Goal: Information Seeking & Learning: Compare options

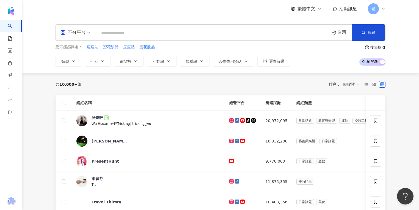
click at [233, 86] on div "共 10,000+ 筆 排序： 關聯性" at bounding box center [221, 84] width 330 height 9
click at [146, 83] on div "共 10,000+ 筆 排序： 關聯性" at bounding box center [221, 84] width 330 height 9
click at [256, 30] on input "search" at bounding box center [212, 33] width 229 height 10
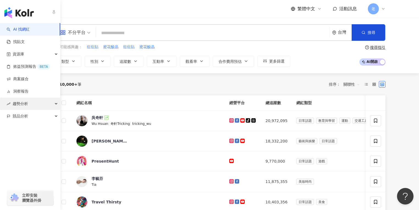
click at [27, 99] on span "趨勢分析" at bounding box center [20, 103] width 15 height 12
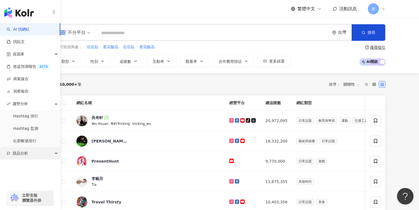
click at [23, 152] on span "競品分析" at bounding box center [20, 153] width 15 height 12
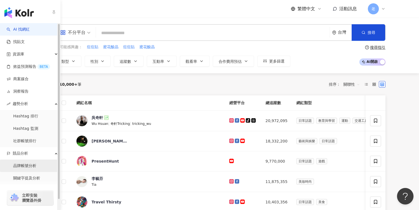
click at [22, 165] on link "品牌帳號分析" at bounding box center [24, 165] width 23 height 5
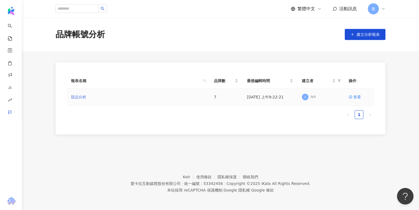
click at [74, 96] on link "競品分析" at bounding box center [78, 97] width 15 height 6
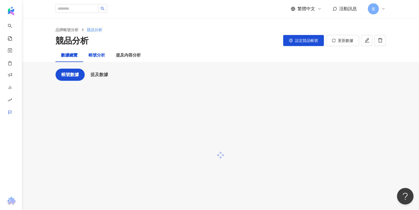
click at [94, 56] on div "帳號分析" at bounding box center [97, 55] width 16 height 7
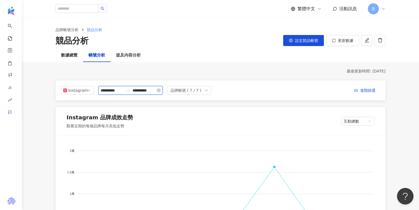
click at [116, 90] on input "**********" at bounding box center [112, 90] width 23 height 6
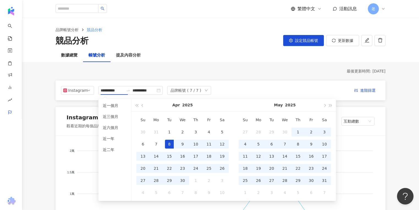
click at [201, 19] on div "品牌帳號分析 競品分析 競品分析 設定競品帳號 更新數據" at bounding box center [220, 33] width 397 height 31
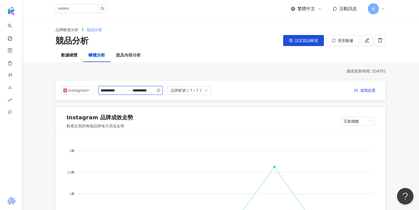
click at [115, 90] on input "**********" at bounding box center [112, 90] width 23 height 6
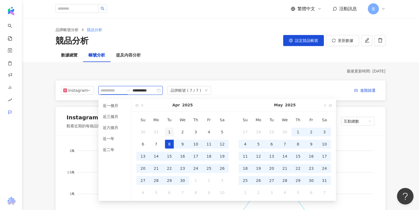
type input "**********"
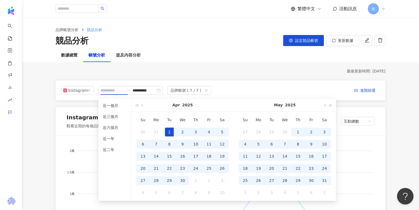
click at [170, 131] on div "1" at bounding box center [169, 131] width 9 height 9
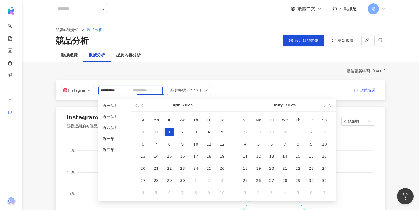
type input "**********"
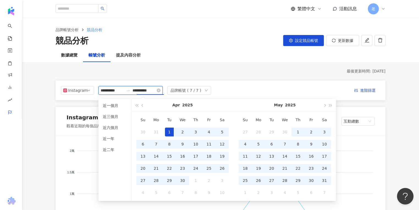
click at [114, 90] on input "**********" at bounding box center [112, 90] width 23 height 6
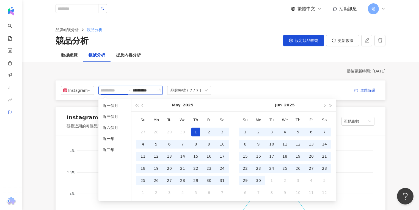
type input "**********"
click at [193, 132] on div "1" at bounding box center [195, 131] width 9 height 9
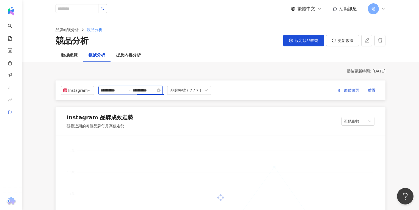
click at [156, 90] on input "**********" at bounding box center [144, 90] width 23 height 6
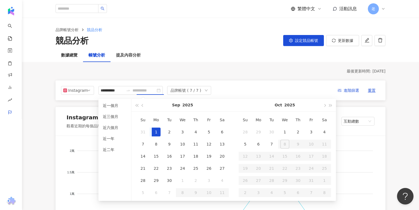
click at [157, 135] on div "1" at bounding box center [156, 131] width 9 height 9
click at [149, 91] on input "**********" at bounding box center [144, 90] width 23 height 6
click at [150, 91] on input "**********" at bounding box center [144, 90] width 23 height 6
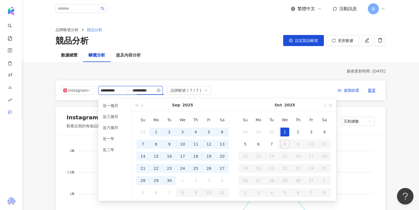
type input "**********"
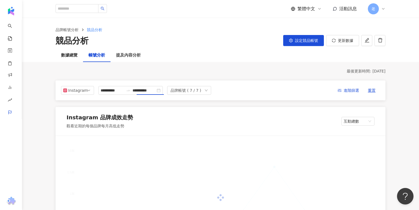
click at [264, 86] on div "**********" at bounding box center [220, 90] width 319 height 9
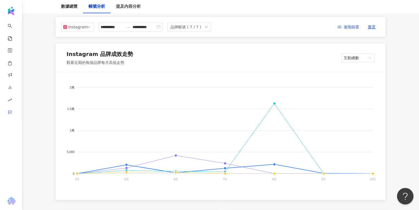
scroll to position [66, 0]
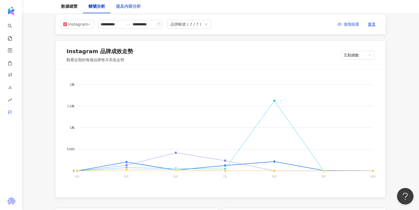
click at [123, 11] on div "提及內容分析" at bounding box center [129, 6] width 36 height 13
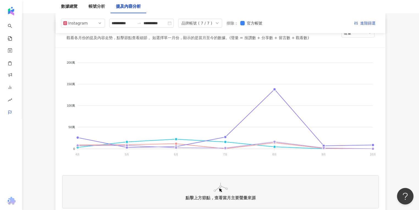
scroll to position [88, 0]
click at [128, 21] on input "**********" at bounding box center [123, 23] width 23 height 6
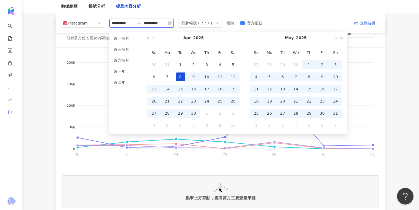
click at [126, 23] on input "**********" at bounding box center [123, 23] width 23 height 6
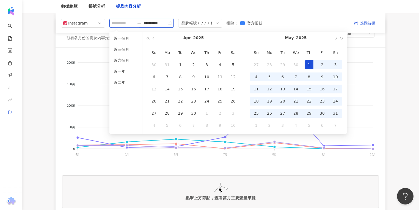
type input "**********"
click at [306, 66] on div "1" at bounding box center [309, 64] width 9 height 9
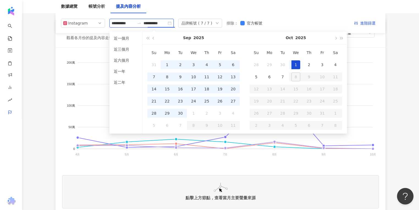
type input "**********"
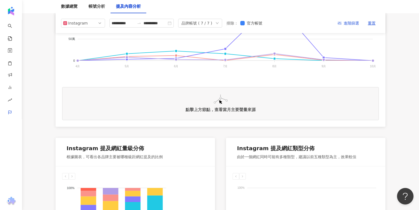
scroll to position [88, 0]
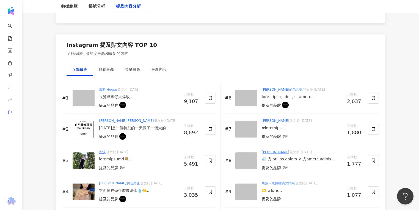
scroll to position [836, 0]
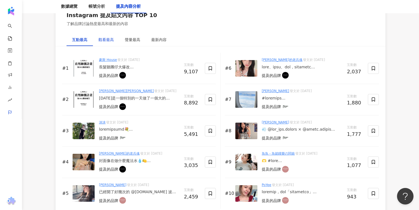
click at [108, 37] on div "觀看最高" at bounding box center [105, 40] width 15 height 6
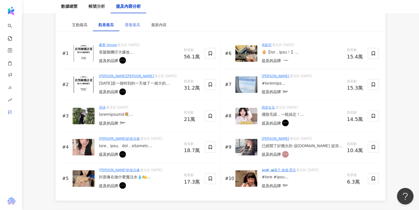
scroll to position [858, 0]
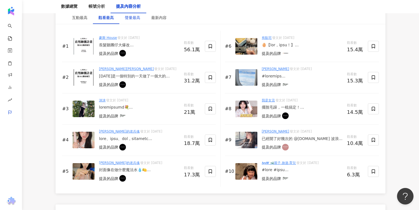
click at [136, 15] on div "聲量最高" at bounding box center [132, 18] width 15 height 6
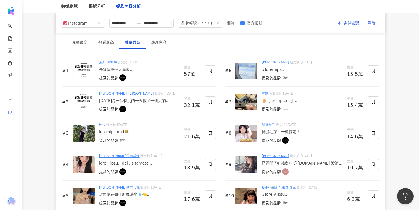
scroll to position [814, 0]
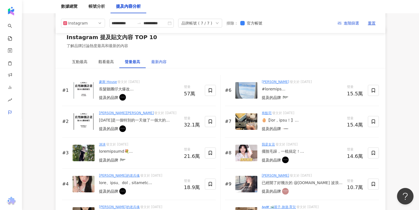
click at [157, 59] on div "最新內容" at bounding box center [158, 62] width 15 height 6
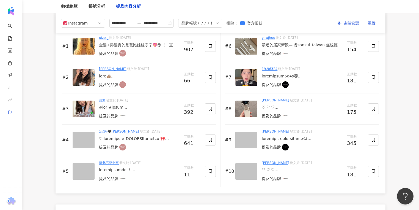
scroll to position [836, 0]
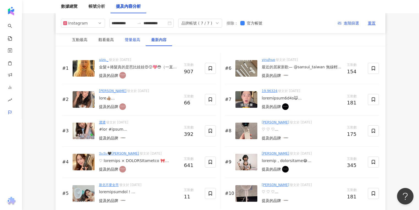
click at [131, 41] on div "聲量最高" at bounding box center [132, 40] width 15 height 6
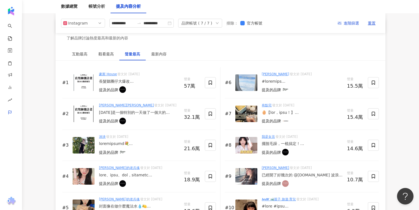
scroll to position [814, 0]
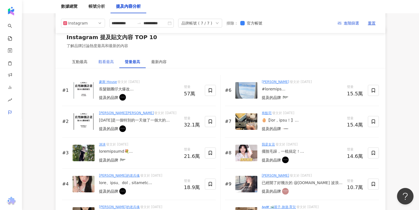
click at [108, 64] on div "觀看最高" at bounding box center [106, 61] width 26 height 13
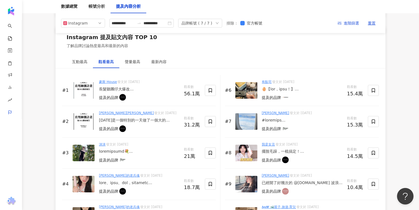
click at [174, 50] on div "Instagram 提及貼文內容 TOP 10 了解品牌討論熱度最高和最新的內容" at bounding box center [221, 41] width 330 height 29
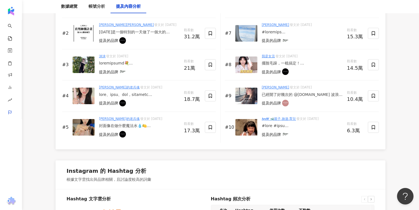
scroll to position [990, 0]
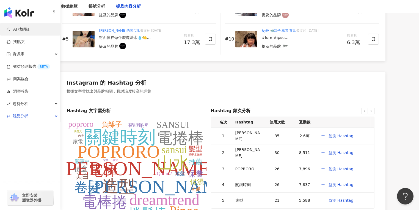
click at [11, 30] on link "AI 找網紅" at bounding box center [18, 29] width 23 height 5
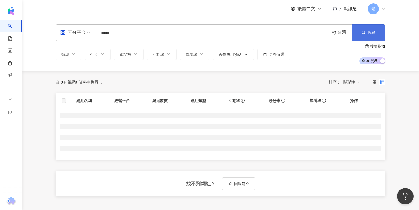
type input "*****"
click at [370, 31] on span "搜尋" at bounding box center [372, 32] width 8 height 4
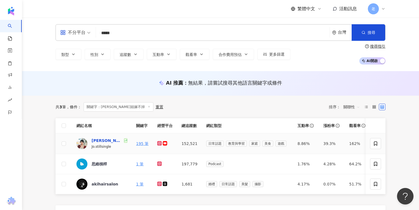
click at [93, 140] on div "喬姐嫁不掉" at bounding box center [107, 139] width 31 height 5
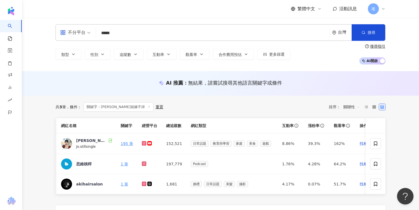
scroll to position [0, 7]
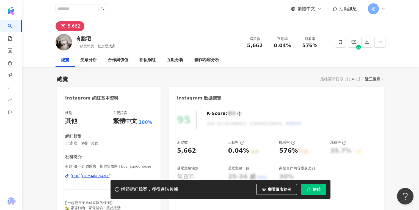
click at [98, 176] on div "https://www.instagram.com/buy_agoodhouse/" at bounding box center [91, 175] width 40 height 5
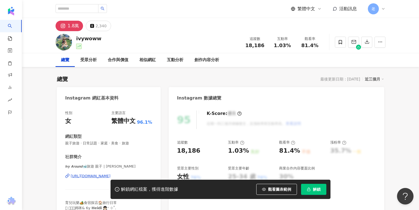
click at [100, 176] on div "[URL][DOMAIN_NAME]" at bounding box center [91, 175] width 40 height 5
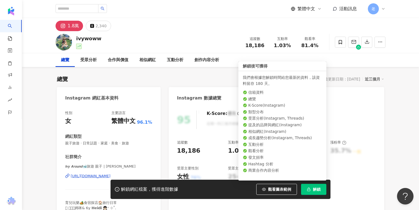
click at [312, 186] on button "解鎖" at bounding box center [313, 188] width 25 height 11
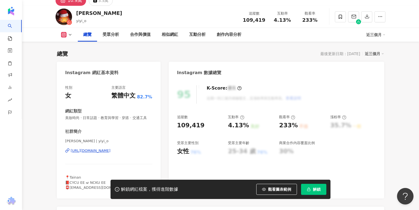
scroll to position [88, 0]
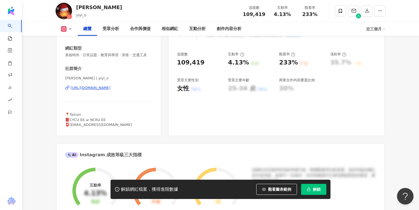
click at [98, 87] on div "https://www.instagram.com/yiyi_o/" at bounding box center [91, 87] width 40 height 5
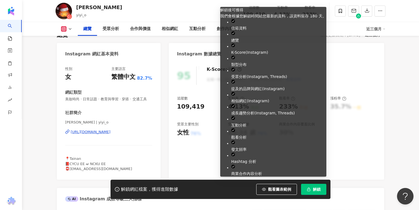
click at [315, 190] on span "解鎖" at bounding box center [317, 189] width 8 height 4
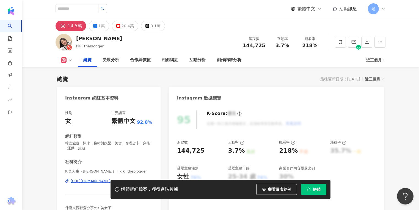
click at [92, 182] on div "解鎖網紅檔案，獲得進階數據 觀看圖表範例 解鎖" at bounding box center [209, 188] width 419 height 19
drag, startPoint x: 89, startPoint y: 180, endPoint x: 89, endPoint y: 187, distance: 6.9
click at [89, 183] on div "解鎖網紅檔案，獲得進階數據 觀看圖表範例 解鎖" at bounding box center [209, 188] width 419 height 19
click at [97, 178] on div "[URL][DOMAIN_NAME]" at bounding box center [91, 180] width 40 height 5
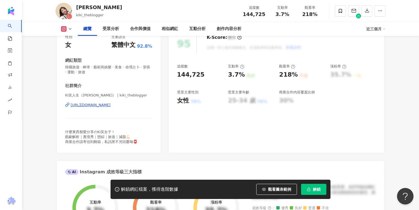
scroll to position [110, 0]
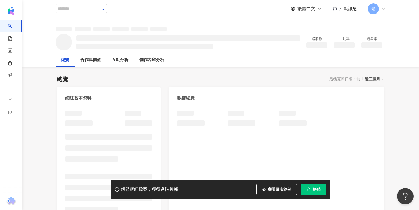
click at [315, 191] on span "解鎖" at bounding box center [317, 189] width 8 height 4
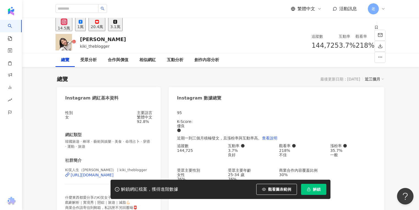
click at [315, 191] on span "解鎖" at bounding box center [317, 189] width 8 height 4
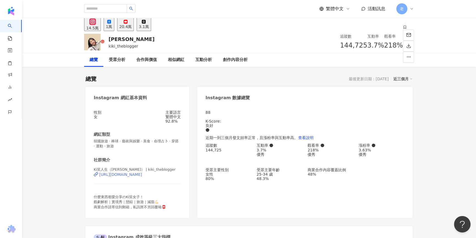
click at [120, 177] on div "[URL][DOMAIN_NAME]" at bounding box center [120, 174] width 43 height 4
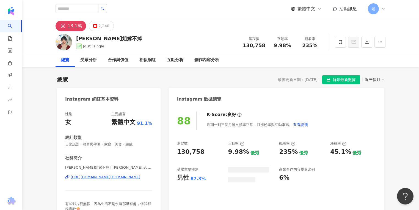
click at [350, 80] on span "解鎖最新數據" at bounding box center [344, 79] width 23 height 9
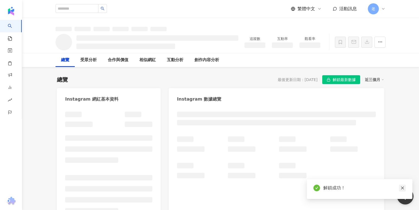
click at [401, 189] on icon "close" at bounding box center [403, 188] width 4 height 4
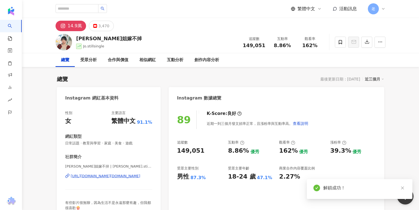
click at [401, 189] on icon "close" at bounding box center [403, 188] width 4 height 4
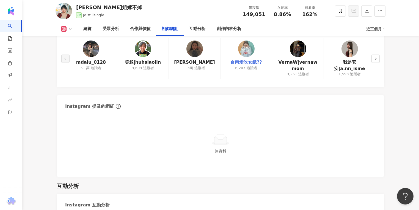
scroll to position [902, 0]
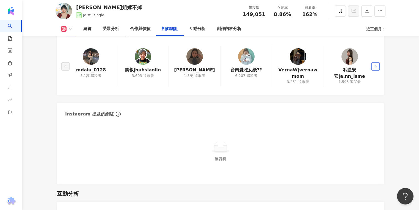
click at [378, 62] on button "button" at bounding box center [375, 66] width 8 height 8
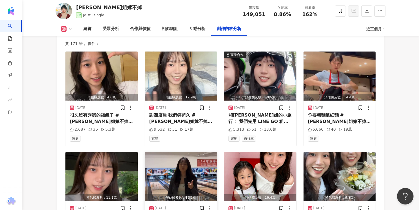
scroll to position [1716, 0]
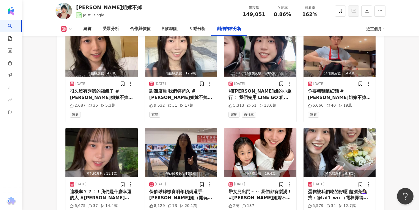
click at [345, 188] on div "蛋糕被我們吃的好噁 超漂亮💇🏻‍♀️找：@tai1_wu （電棒弄得好好看😍決定以後每個月固定去整理頭髮了） #喬姐嫁不掉 #喬姐日常" at bounding box center [340, 194] width 64 height 12
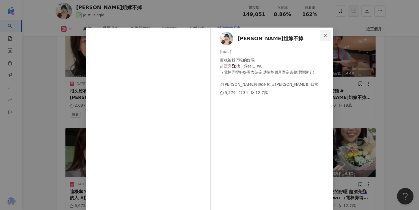
click at [326, 35] on icon "close" at bounding box center [325, 35] width 4 height 4
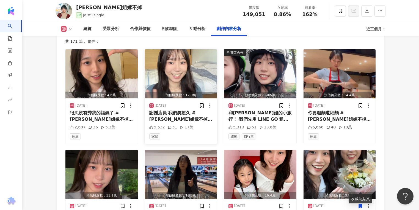
scroll to position [1694, 0]
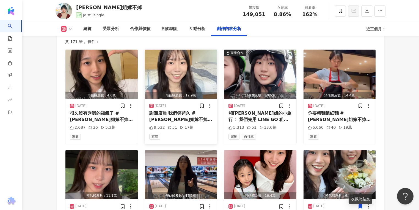
click at [176, 110] on div "謝謝店員 我們笑超久 #喬姐嫁不掉 #喬姐日常 #八小姐好可憐 #喬姐的怪室友" at bounding box center [181, 116] width 64 height 12
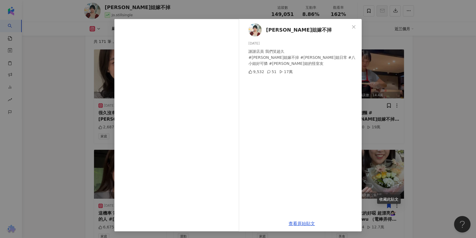
scroll to position [8, 0]
drag, startPoint x: 429, startPoint y: 140, endPoint x: 412, endPoint y: 134, distance: 17.4
click at [419, 140] on div "喬姐嫁不掉 2025/10/2 謝謝店員 我們笑超久 #喬姐嫁不掉 #喬姐日常 #八小姐好可憐 #喬姐的怪室友 9,532 51 17萬 查看原始貼文" at bounding box center [238, 119] width 476 height 238
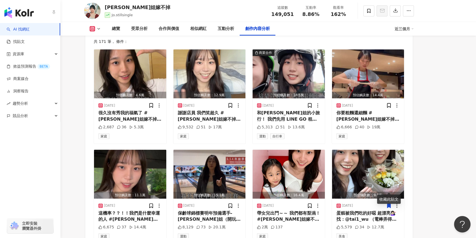
click at [13, 30] on link "AI 找網紅" at bounding box center [18, 29] width 23 height 5
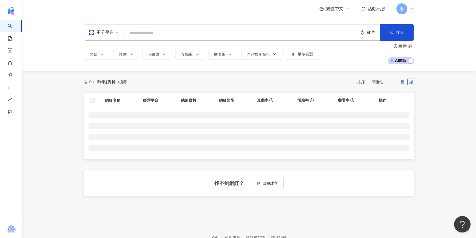
drag, startPoint x: 153, startPoint y: 31, endPoint x: 156, endPoint y: 22, distance: 9.3
click at [153, 31] on input "search" at bounding box center [241, 33] width 229 height 10
paste input "**********"
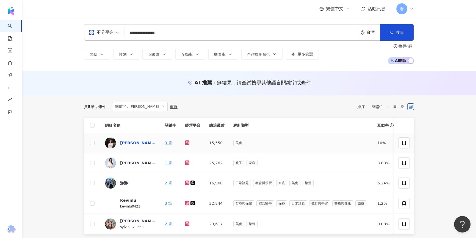
type input "**********"
click at [140, 144] on div "Nicole Chen" at bounding box center [138, 142] width 36 height 5
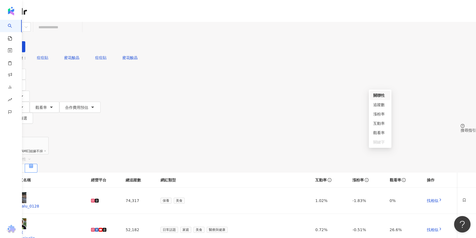
click at [31, 155] on span "關聯性" at bounding box center [23, 159] width 16 height 9
click at [379, 126] on div "互動率" at bounding box center [380, 123] width 14 height 6
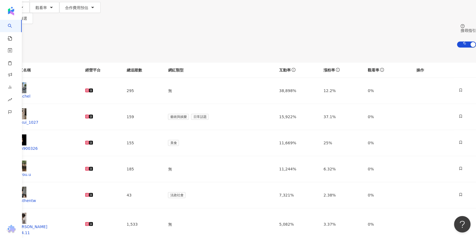
scroll to position [175, 0]
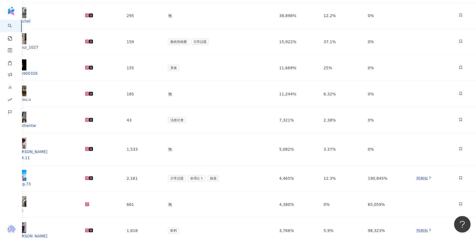
drag, startPoint x: 129, startPoint y: 165, endPoint x: 280, endPoint y: 200, distance: 155.5
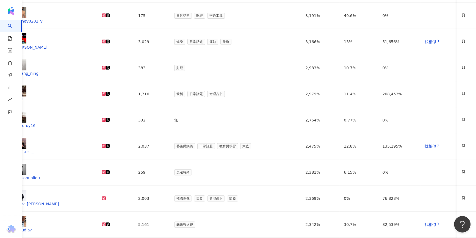
click at [370, 187] on div "網紅名稱 經營平台 總追蹤數 網紅類型 互動率 漲粉率 觀看率 操作 money0202_y 175 日常話題 財經 交通工具 3,191% 49.6% 0%…" at bounding box center [238, 173] width 476 height 371
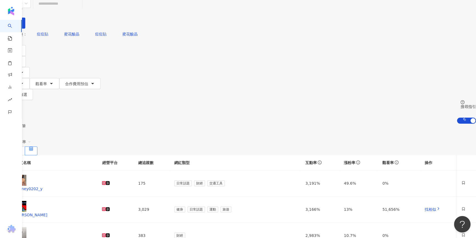
scroll to position [0, 0]
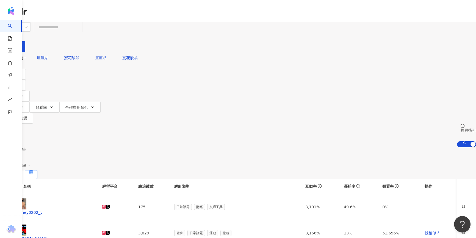
click at [200, 147] on div "共 10,000+ 筆 條件 ： 重置 排序： 互動率" at bounding box center [238, 162] width 476 height 31
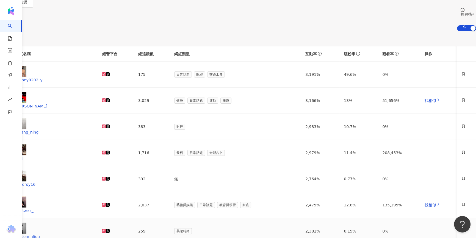
scroll to position [125, 0]
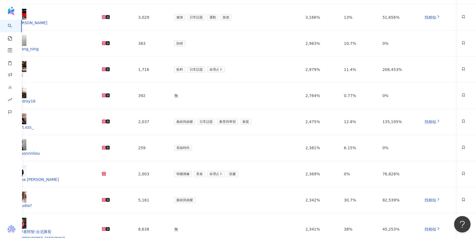
scroll to position [200, 0]
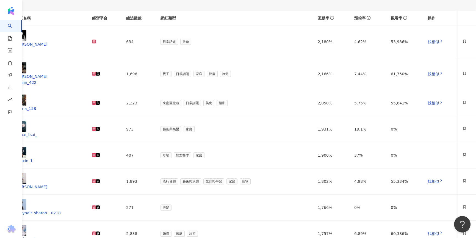
scroll to position [150, 0]
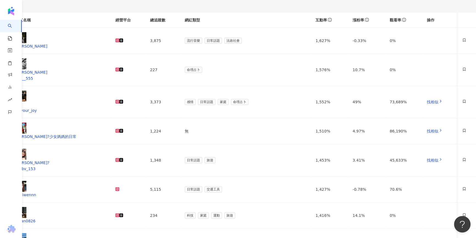
click at [44, 36] on main "不分平台 台灣 搜尋 您可能感興趣： 痘痘貼 蜜花酸晶 痘痘貼 蜜花酸晶 類型 性別 追蹤數 互動率 觀看率 合作費用預估 更多篩選 搜尋指引 AI 開啟 A…" at bounding box center [238, 130] width 476 height 517
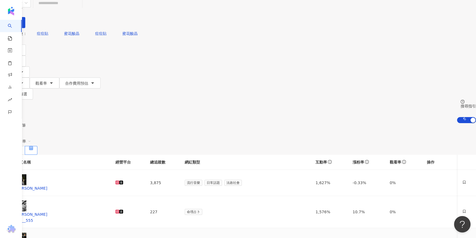
scroll to position [0, 0]
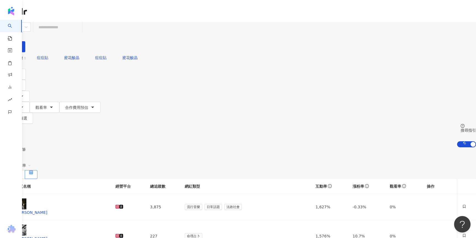
click at [156, 147] on div "共 10,000+ 筆 條件 ： 重置 排序： 互動率" at bounding box center [238, 162] width 476 height 31
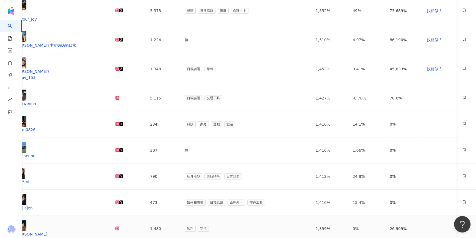
scroll to position [242, 0]
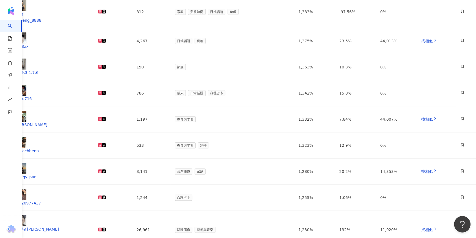
scroll to position [238, 0]
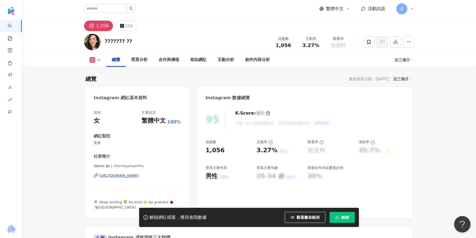
click at [139, 177] on div "https://www.instagram.com/cherrieyenyenhu/" at bounding box center [119, 175] width 40 height 5
click at [135, 177] on div "https://www.instagram.com/cherrieyenyenhu/" at bounding box center [119, 175] width 40 height 5
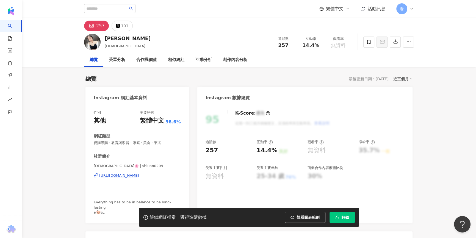
click at [139, 177] on div "https://www.instagram.com/shiuan0209/" at bounding box center [119, 175] width 40 height 5
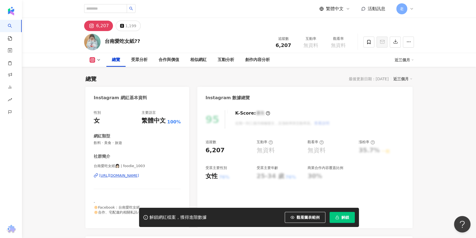
click at [139, 174] on div "https://www.instagram.com/foodie_1003/" at bounding box center [119, 175] width 40 height 5
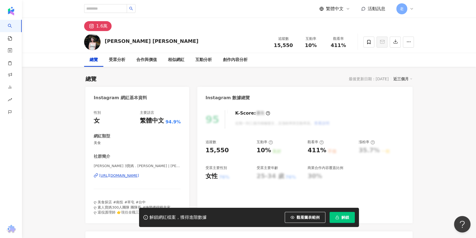
click at [342, 218] on span "解鎖" at bounding box center [345, 217] width 8 height 4
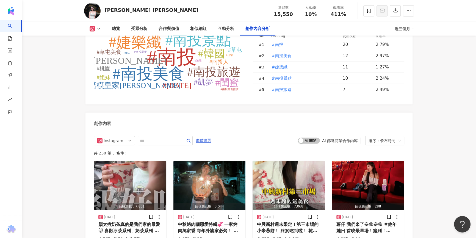
scroll to position [1674, 0]
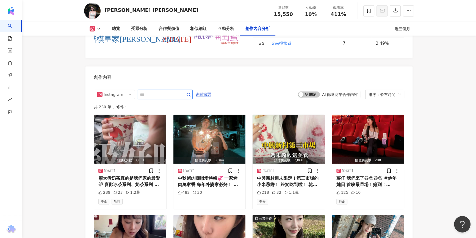
click at [164, 91] on input "text" at bounding box center [159, 94] width 38 height 7
type input "*"
type input "**"
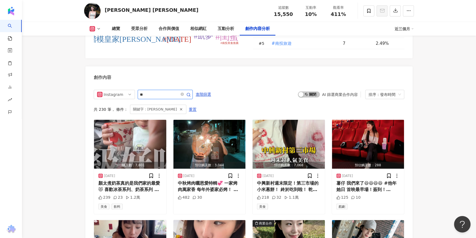
scroll to position [1690, 0]
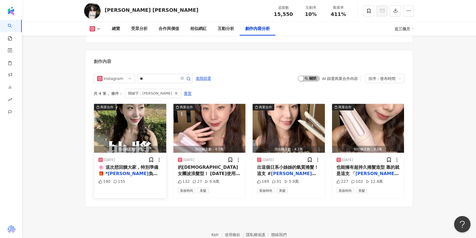
click at [127, 164] on div "🌸 這次想回饋大家，特別準備🎁 * 凱夢 負離子蛋捲波浪夾（市價1480）1支" at bounding box center [130, 170] width 64 height 12
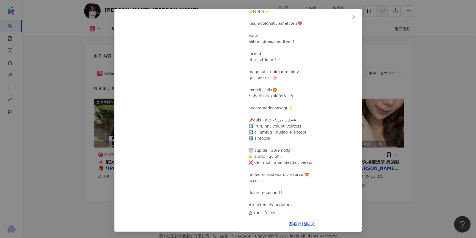
scroll to position [1705, 0]
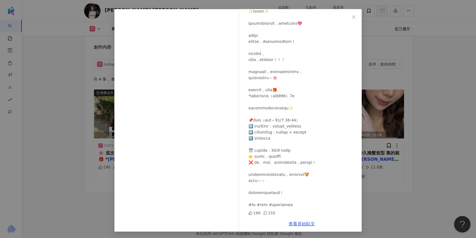
click at [414, 165] on div "Nicole Chen 2025/10/1 190 155 查看原始貼文" at bounding box center [238, 119] width 476 height 238
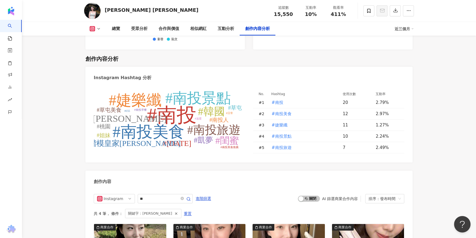
scroll to position [1430, 0]
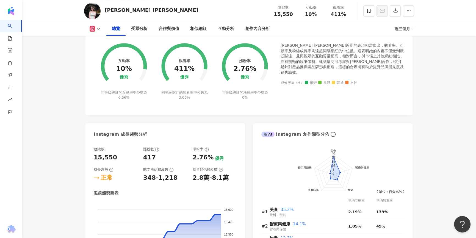
scroll to position [230, 0]
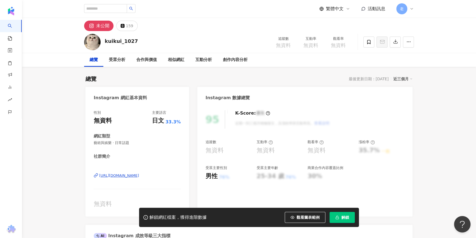
click at [127, 176] on div "[URL][DOMAIN_NAME]" at bounding box center [119, 175] width 40 height 5
click at [117, 178] on div "https://www.instagram.com/israchel/" at bounding box center [119, 175] width 40 height 5
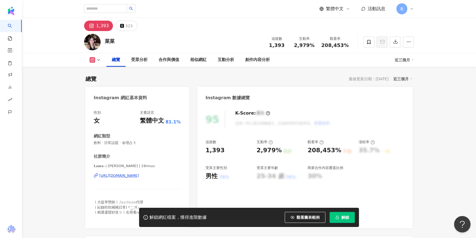
click at [111, 178] on div "https://www.instagram.com/19nnuu/" at bounding box center [119, 175] width 40 height 5
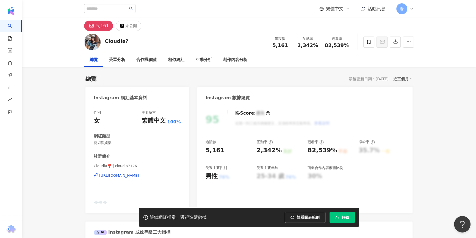
click at [411, 148] on div "95 K-Score : 優良 近期一到三個月積極發文，且漲粉率與互動率高。 查看說明 追蹤數 5,161 互動率 2,342% 良好 觀看率 82,539%…" at bounding box center [304, 159] width 215 height 109
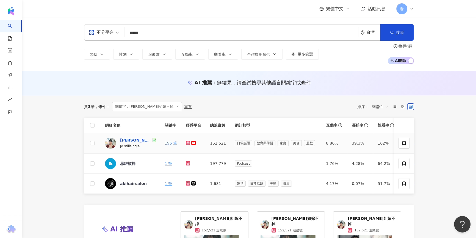
click at [123, 137] on div "喬姐嫁不掉" at bounding box center [135, 139] width 31 height 5
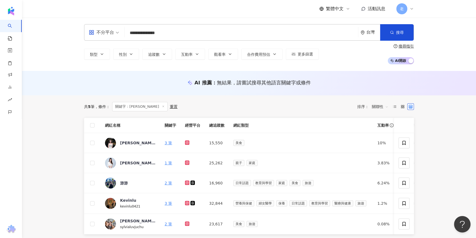
click at [69, 52] on div "**********" at bounding box center [249, 44] width 454 height 53
click at [49, 60] on div "**********" at bounding box center [249, 44] width 454 height 53
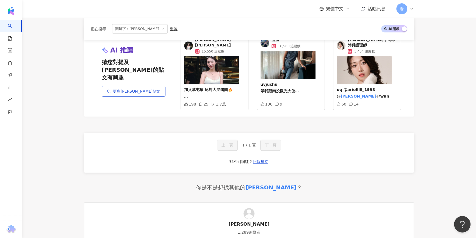
scroll to position [225, 0]
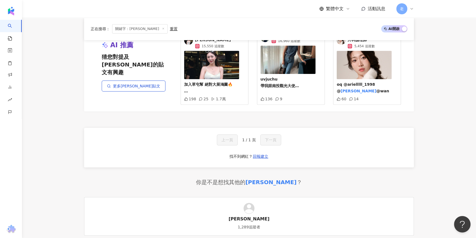
click at [296, 87] on span "uvjuchu 帶我跟南投觀光大使 @" at bounding box center [280, 86] width 38 height 18
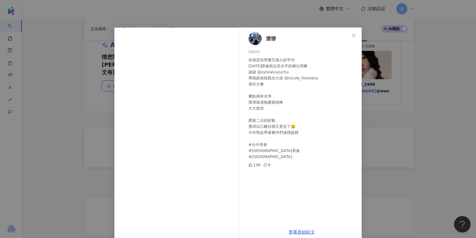
click at [407, 108] on div "游游 [DATE] 你就是你周遭五個人的平均 [DATE]跟徹底拉高水平的兩位用餐 謝謝 @sylvialuvjuchu 帶我跟南投觀光大使 @nicole_…" at bounding box center [238, 119] width 476 height 238
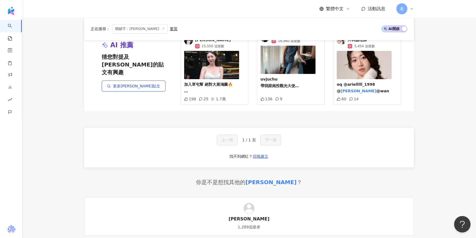
click at [366, 84] on span "oq @arielllll_1998 @" at bounding box center [356, 87] width 38 height 11
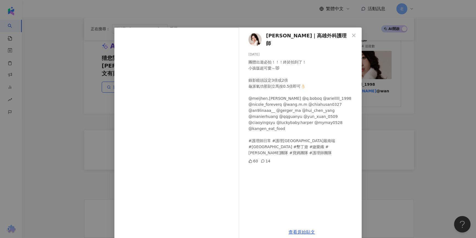
drag, startPoint x: 401, startPoint y: 45, endPoint x: 395, endPoint y: 40, distance: 8.5
click at [401, 45] on div "[PERSON_NAME]｜高雄外科護理師 [DATE] 團體出遊必拍！！！終於拍到了！ 小孩版超可愛～😻 錄影鏡頭設定3倍或2倍 龜派氣功那刻立馬按0.5倍…" at bounding box center [238, 119] width 476 height 238
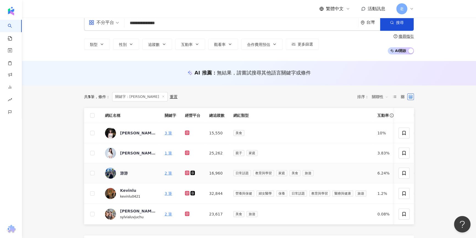
scroll to position [0, 0]
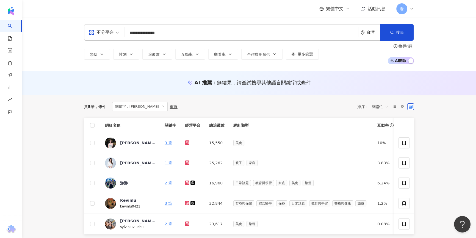
click at [167, 34] on input "**********" at bounding box center [241, 33] width 229 height 10
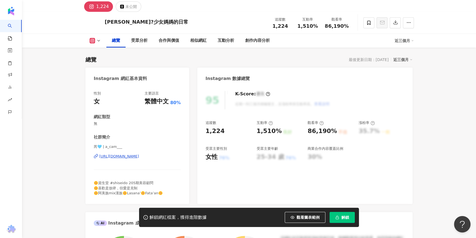
scroll to position [50, 0]
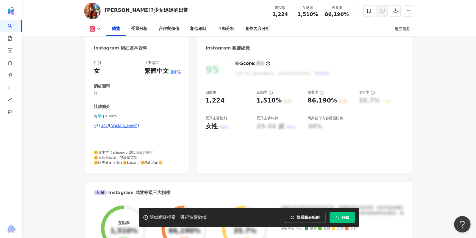
click at [133, 128] on div "https://www.instagram.com/a_cam___/" at bounding box center [119, 125] width 40 height 5
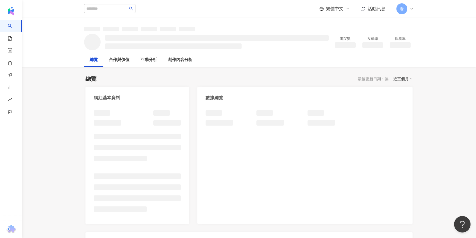
scroll to position [25, 0]
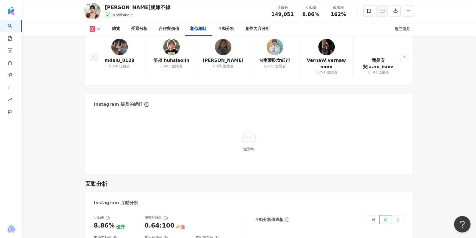
scroll to position [869, 0]
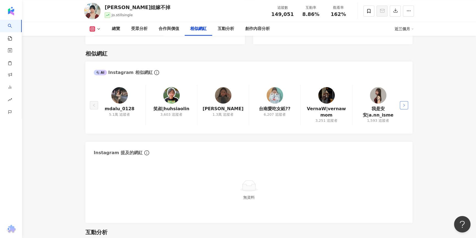
click at [404, 104] on icon "right" at bounding box center [404, 105] width 3 height 3
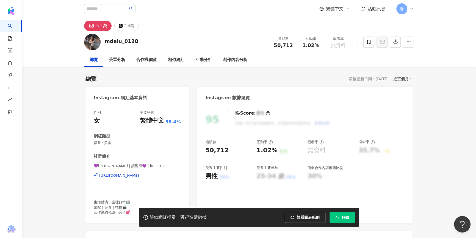
click at [139, 175] on div "https://www.instagram.com/lu___0128/" at bounding box center [119, 175] width 40 height 5
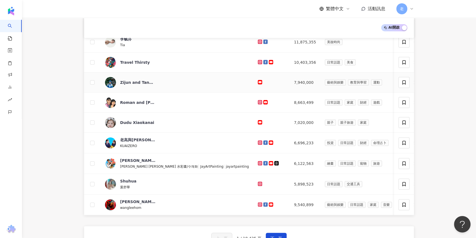
scroll to position [150, 0]
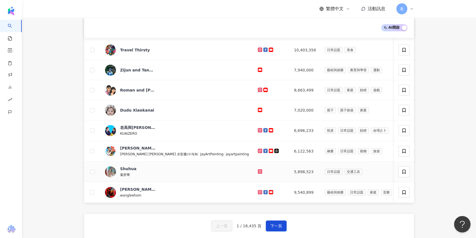
click at [128, 173] on span "葉舒華" at bounding box center [125, 175] width 10 height 4
click at [272, 223] on div "上一頁 1 / 18,435 頁 下一頁 找不到網紅？ 回報建立" at bounding box center [249, 234] width 330 height 40
click at [271, 227] on span "下一頁" at bounding box center [277, 226] width 12 height 4
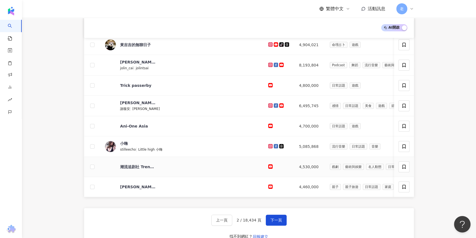
scroll to position [175, 0]
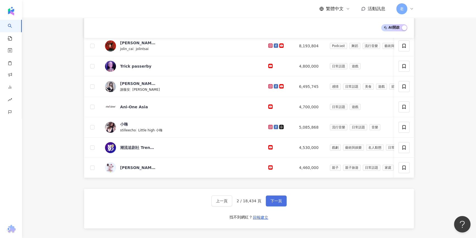
click at [276, 201] on button "下一頁" at bounding box center [276, 200] width 21 height 11
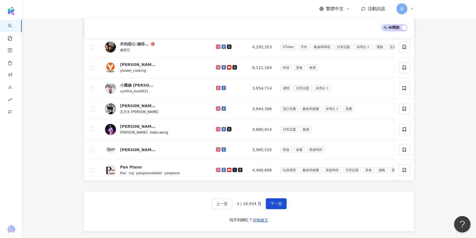
click at [440, 131] on main "不分平台 台灣 搜尋 您可能感興趣： 痘痘貼 蜜花酸晶 痘痘貼 蜜花酸晶 類型 性別 追蹤數 互動率 觀看率 合作費用預估 更多篩選 搜尋指引 AI 開啟 A…" at bounding box center [249, 44] width 454 height 402
click at [271, 206] on span "下一頁" at bounding box center [277, 204] width 12 height 4
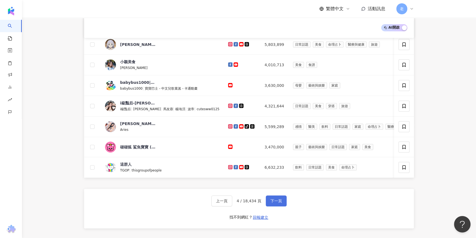
click at [271, 200] on button "下一頁" at bounding box center [276, 200] width 21 height 11
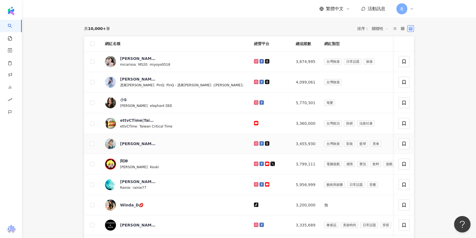
scroll to position [50, 0]
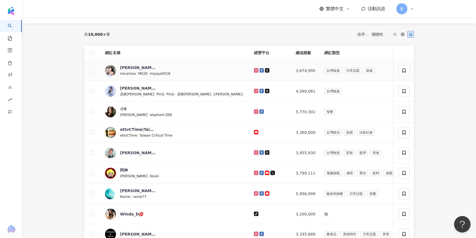
click at [255, 71] on icon at bounding box center [256, 70] width 2 height 2
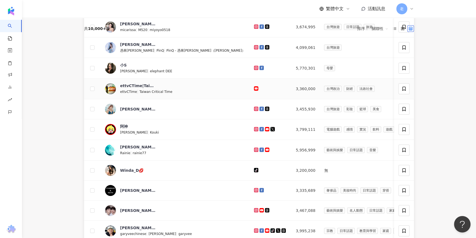
scroll to position [175, 0]
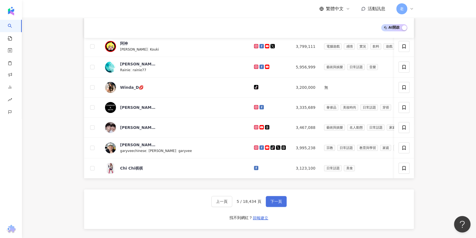
click at [280, 203] on span "下一頁" at bounding box center [277, 201] width 12 height 4
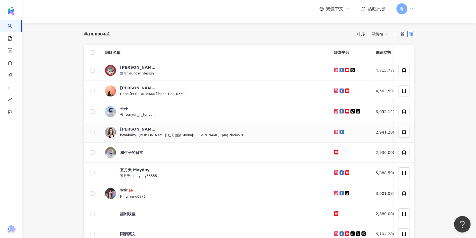
scroll to position [50, 0]
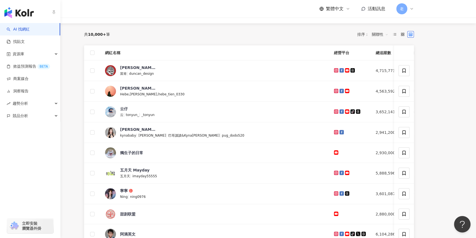
click at [11, 30] on link "AI 找網紅" at bounding box center [18, 29] width 23 height 5
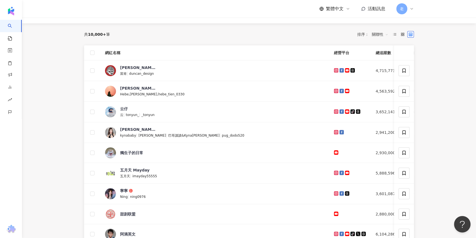
scroll to position [0, 0]
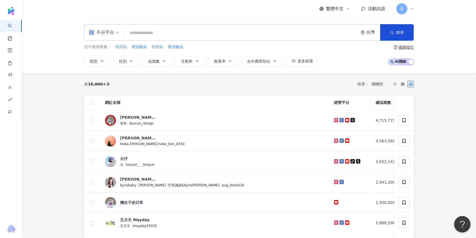
click at [139, 35] on input "search" at bounding box center [241, 33] width 229 height 10
paste input "*****"
type input "*****"
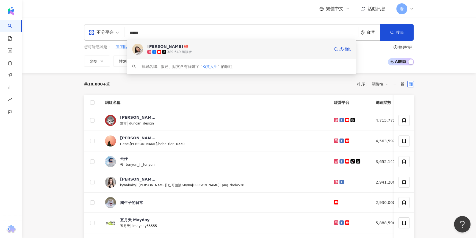
click at [162, 53] on icon at bounding box center [164, 52] width 4 height 4
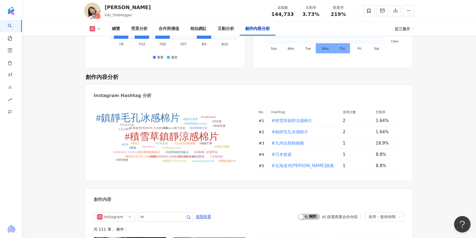
scroll to position [1575, 0]
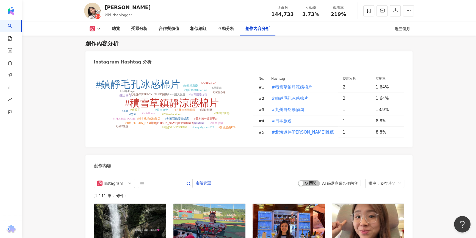
click at [238, 133] on div "#積雪草鎮靜涼感棉片 #鎮靜毛孔冰感棉片 #九州自然動物園 #日本旅遊 #北海道伴手禮推薦 #200ksubscribers #Rakuten樂天旅遊 #ho…" at bounding box center [249, 108] width 327 height 78
drag, startPoint x: 32, startPoint y: 86, endPoint x: 32, endPoint y: 93, distance: 6.6
